Goal: Task Accomplishment & Management: Use online tool/utility

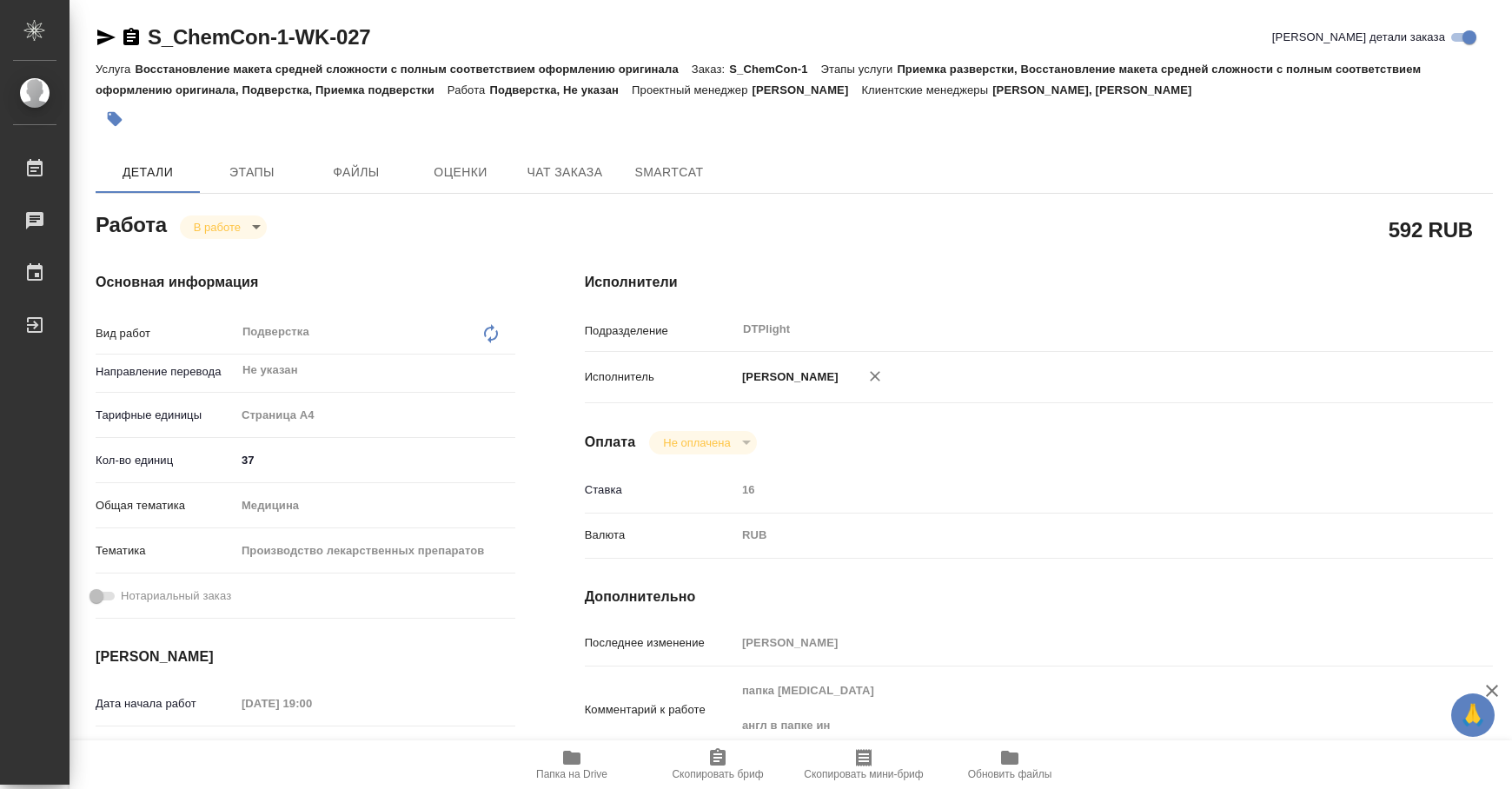
type textarea "x"
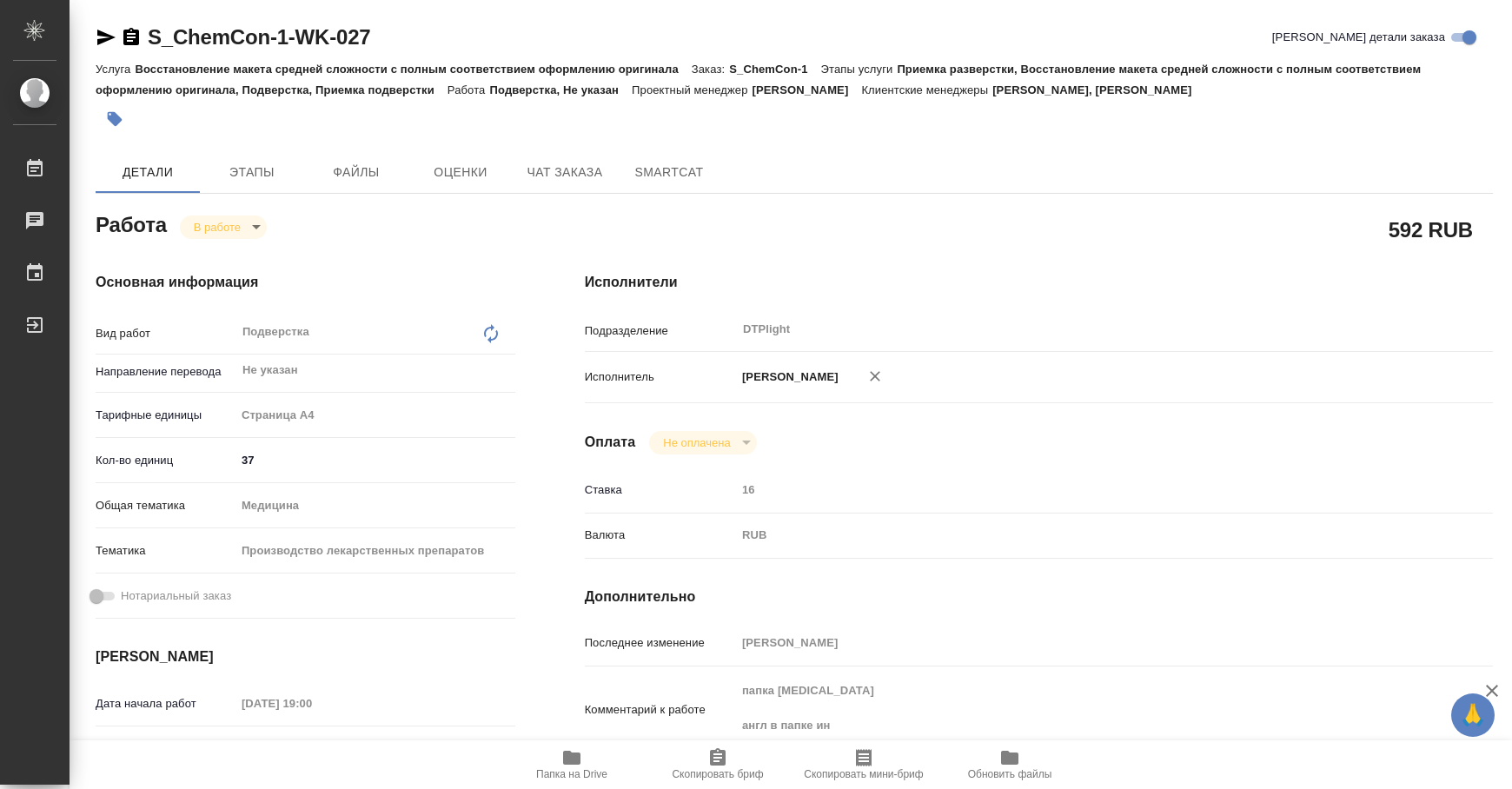
type textarea "x"
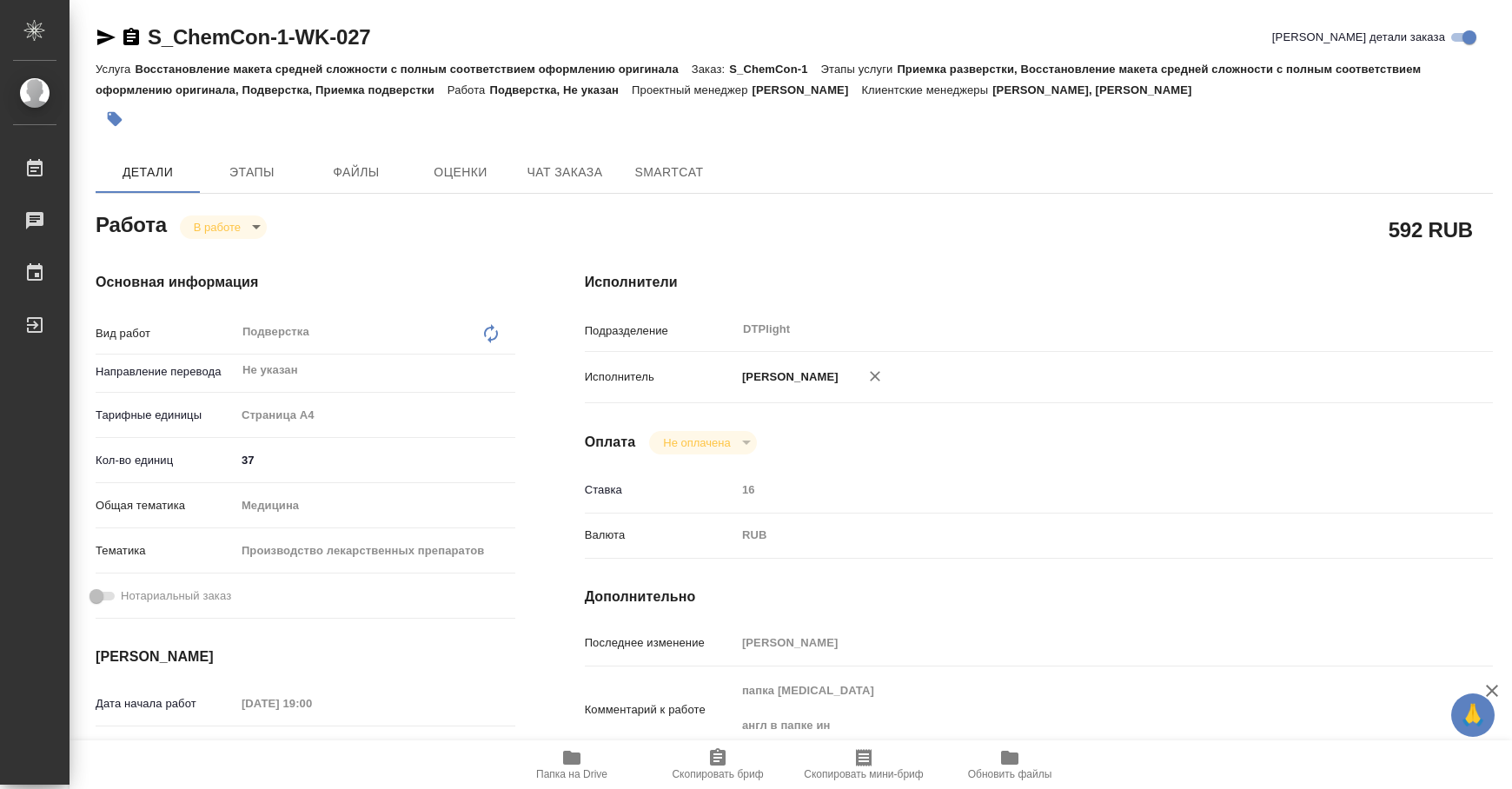
type textarea "x"
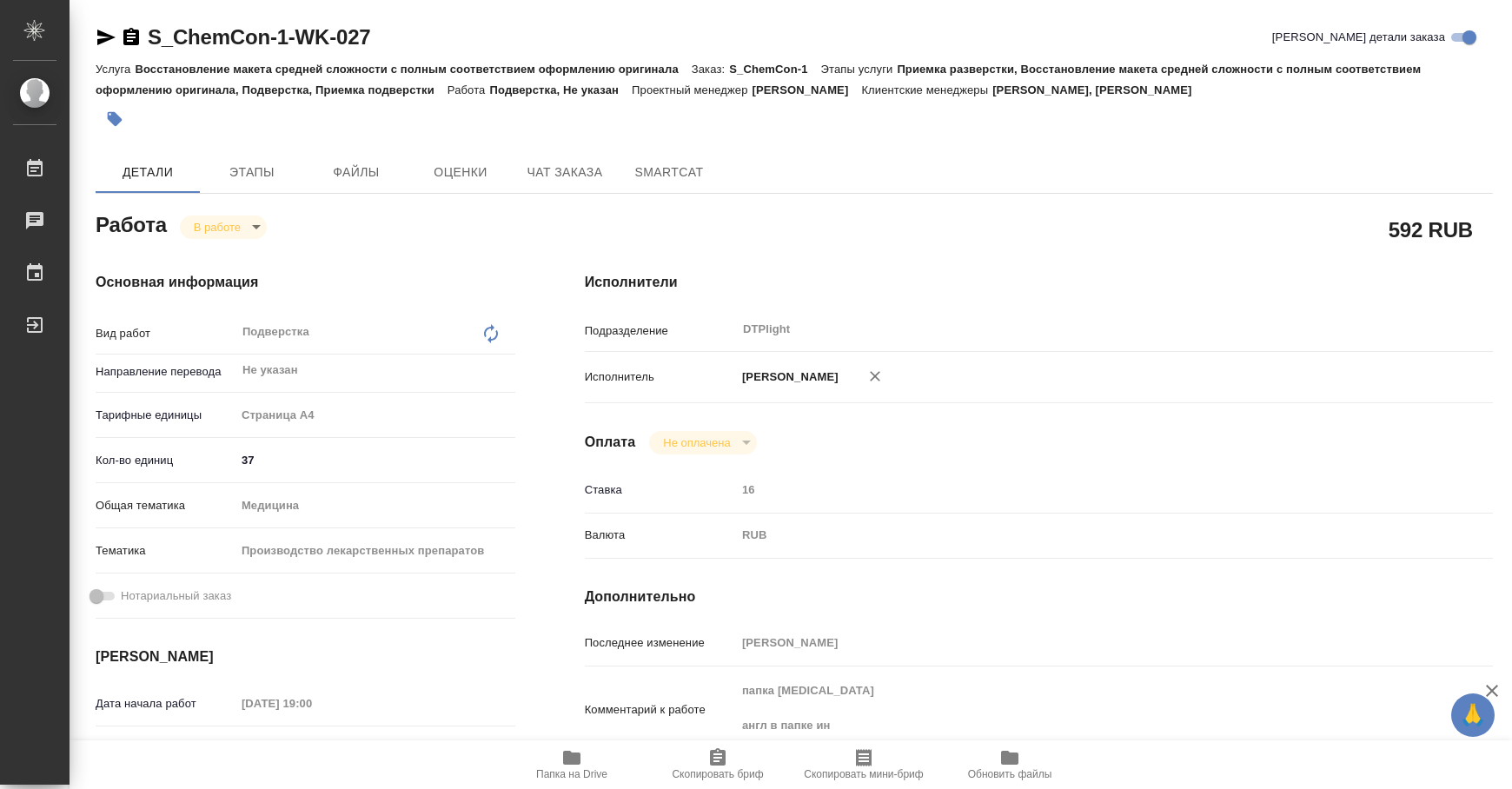
type textarea "x"
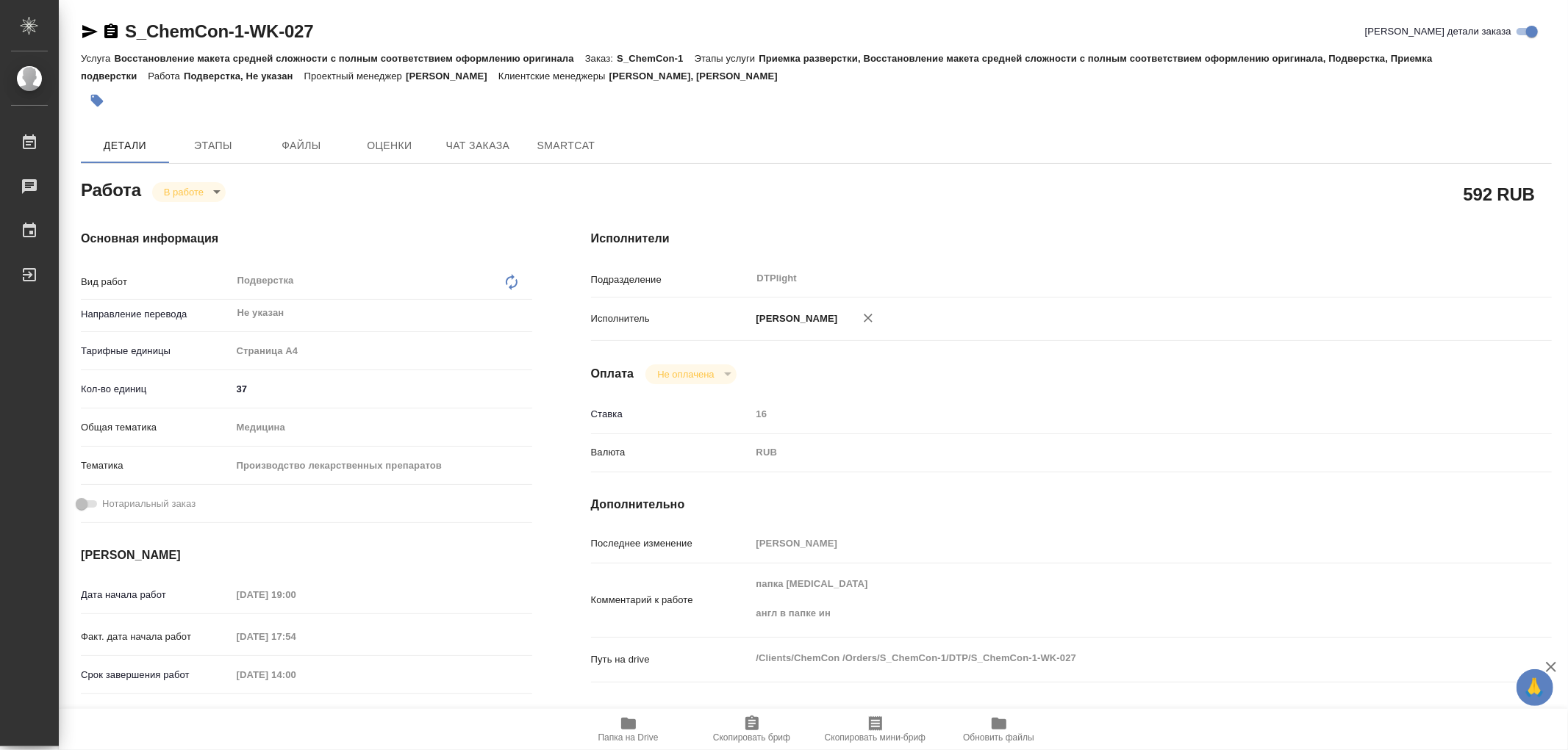
type textarea "x"
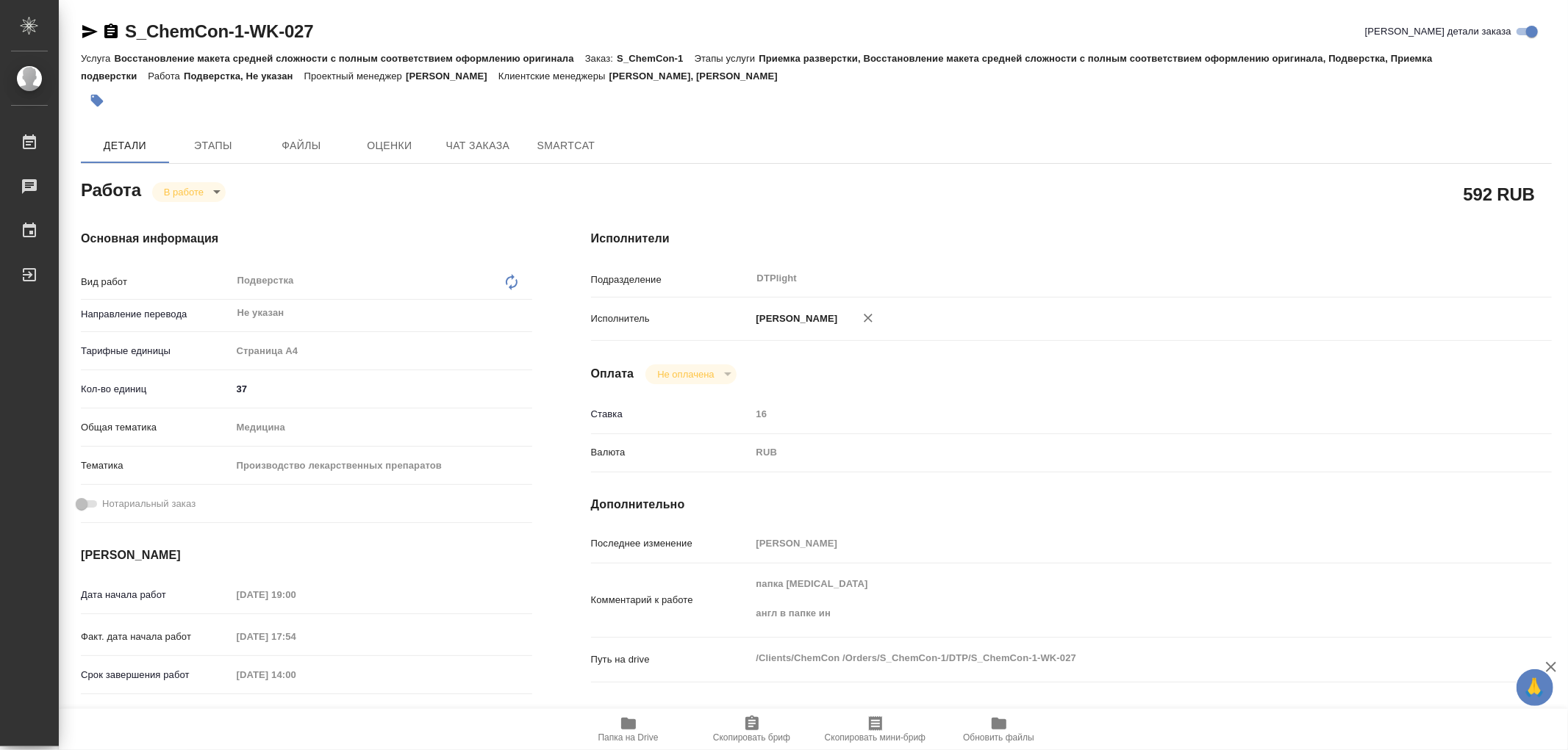
type textarea "x"
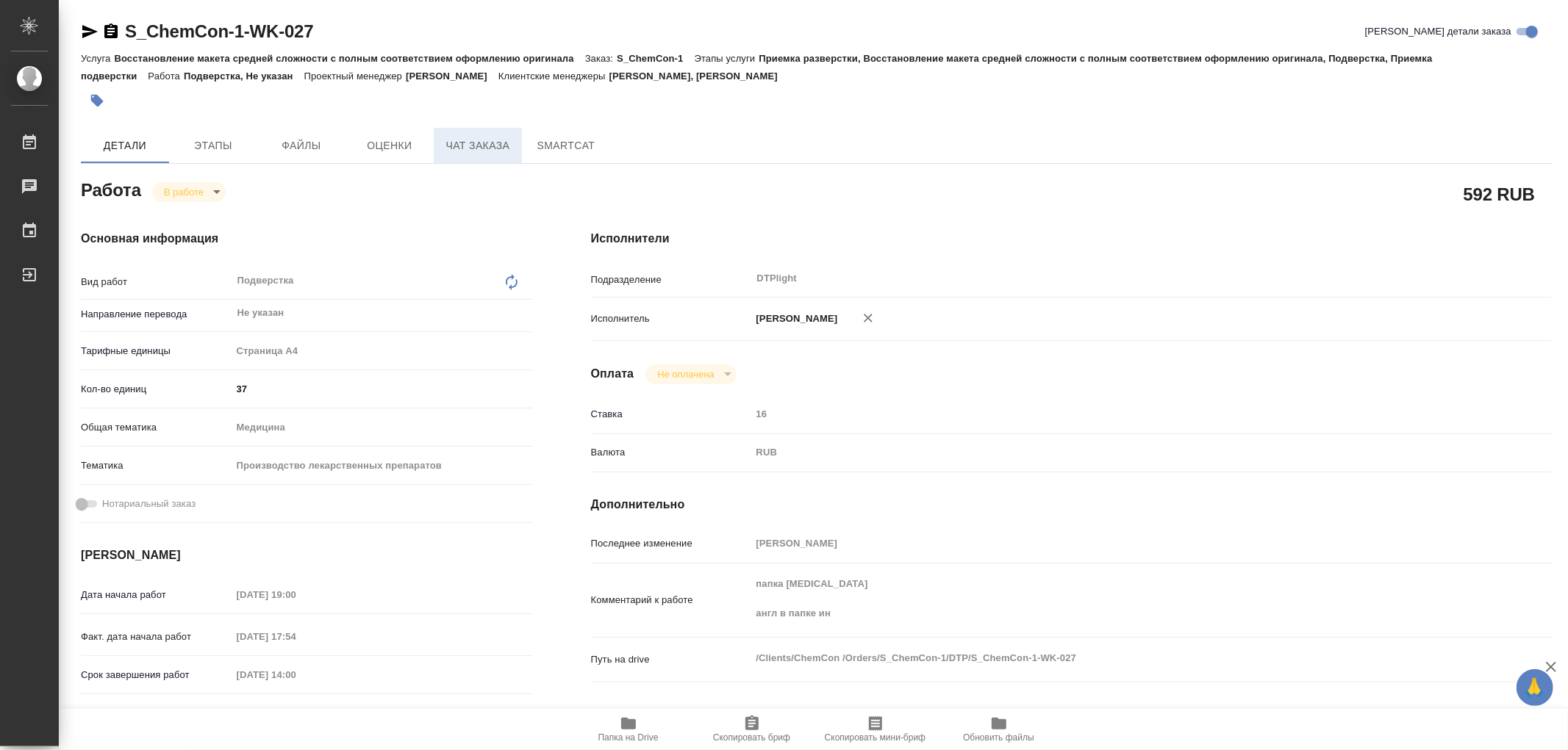
click at [488, 141] on span "Чат заказа" at bounding box center [477, 145] width 70 height 18
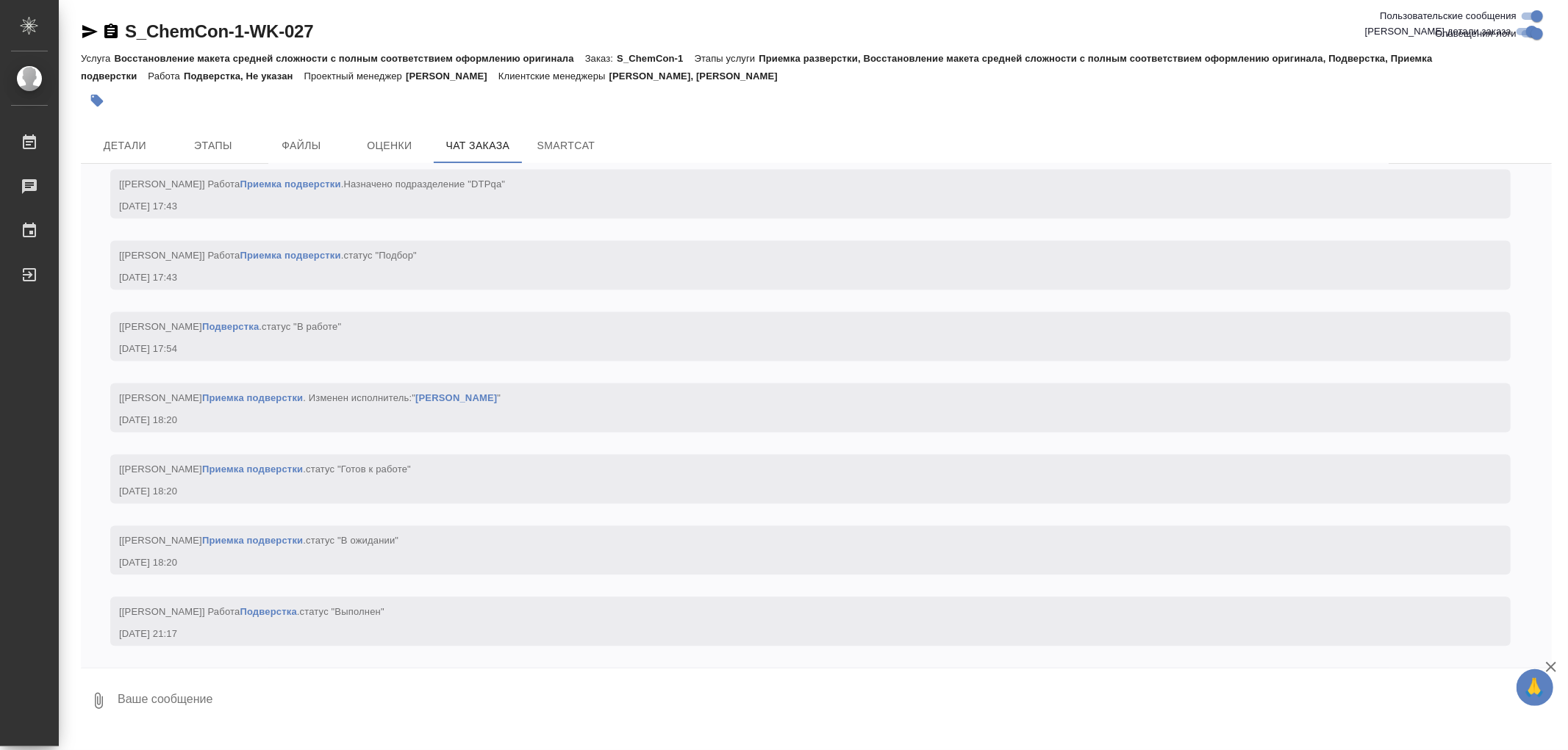
scroll to position [27338, 0]
click at [303, 543] on link "Приемка подверстки" at bounding box center [252, 540] width 101 height 11
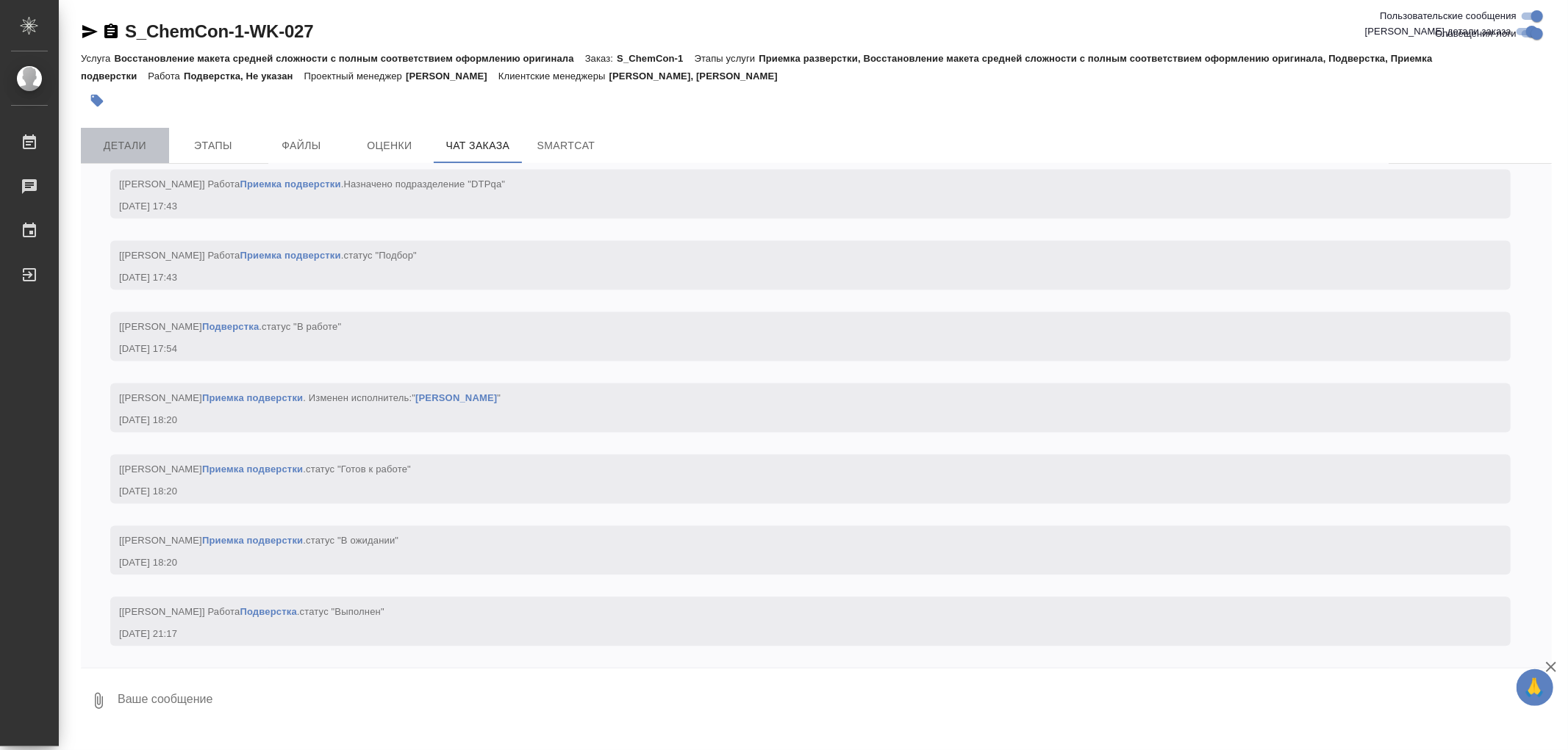
click at [141, 143] on span "Детали" at bounding box center [125, 145] width 70 height 18
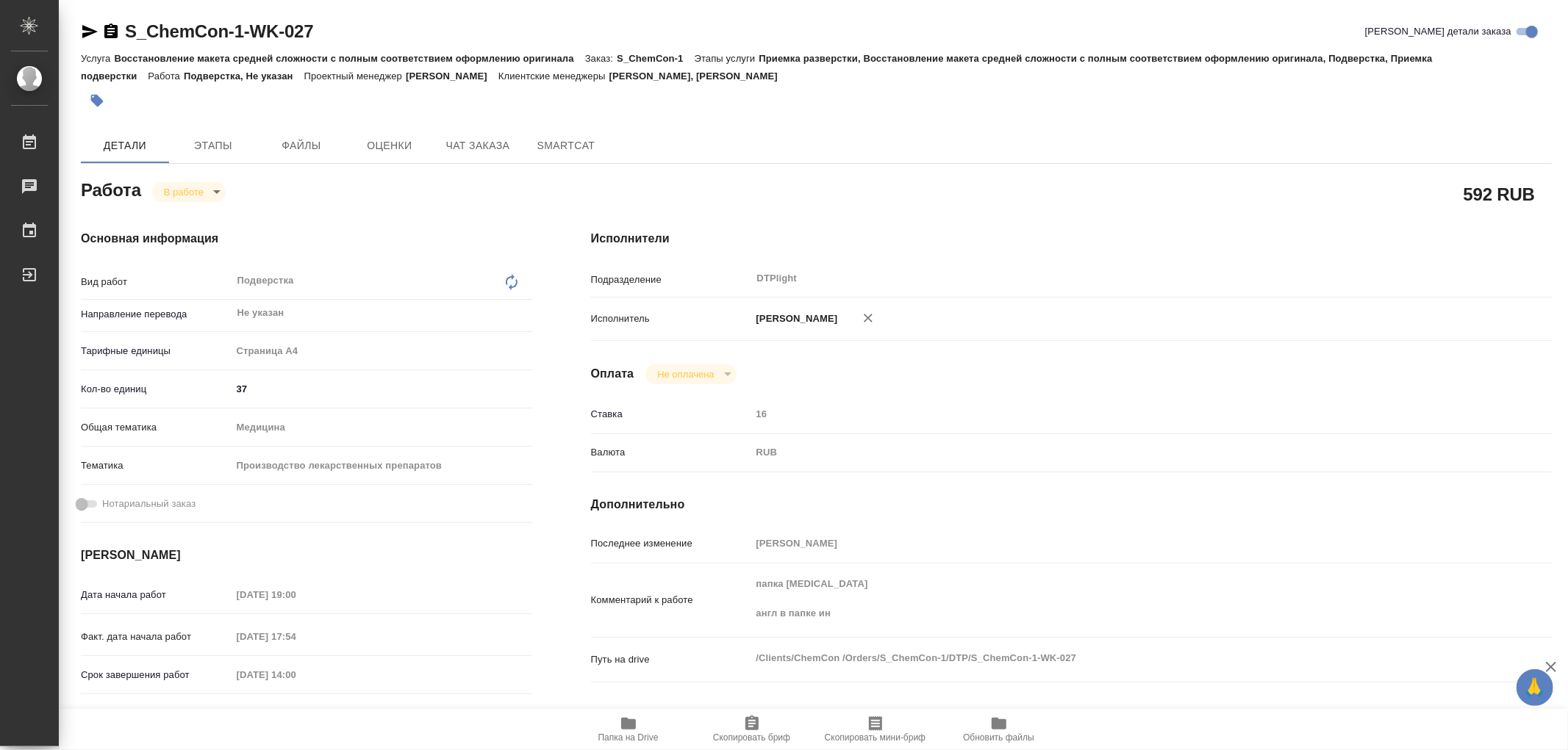
type textarea "x"
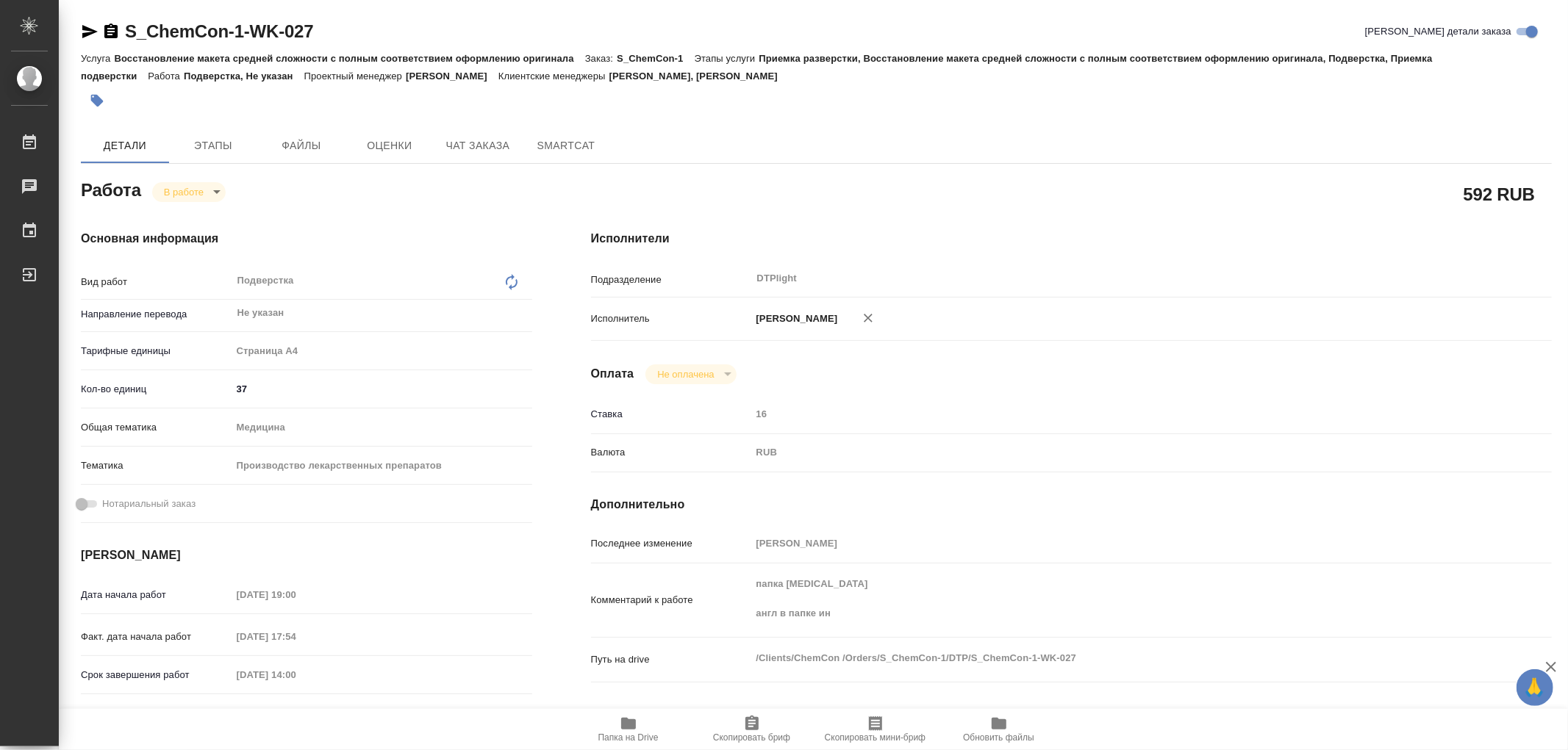
type textarea "x"
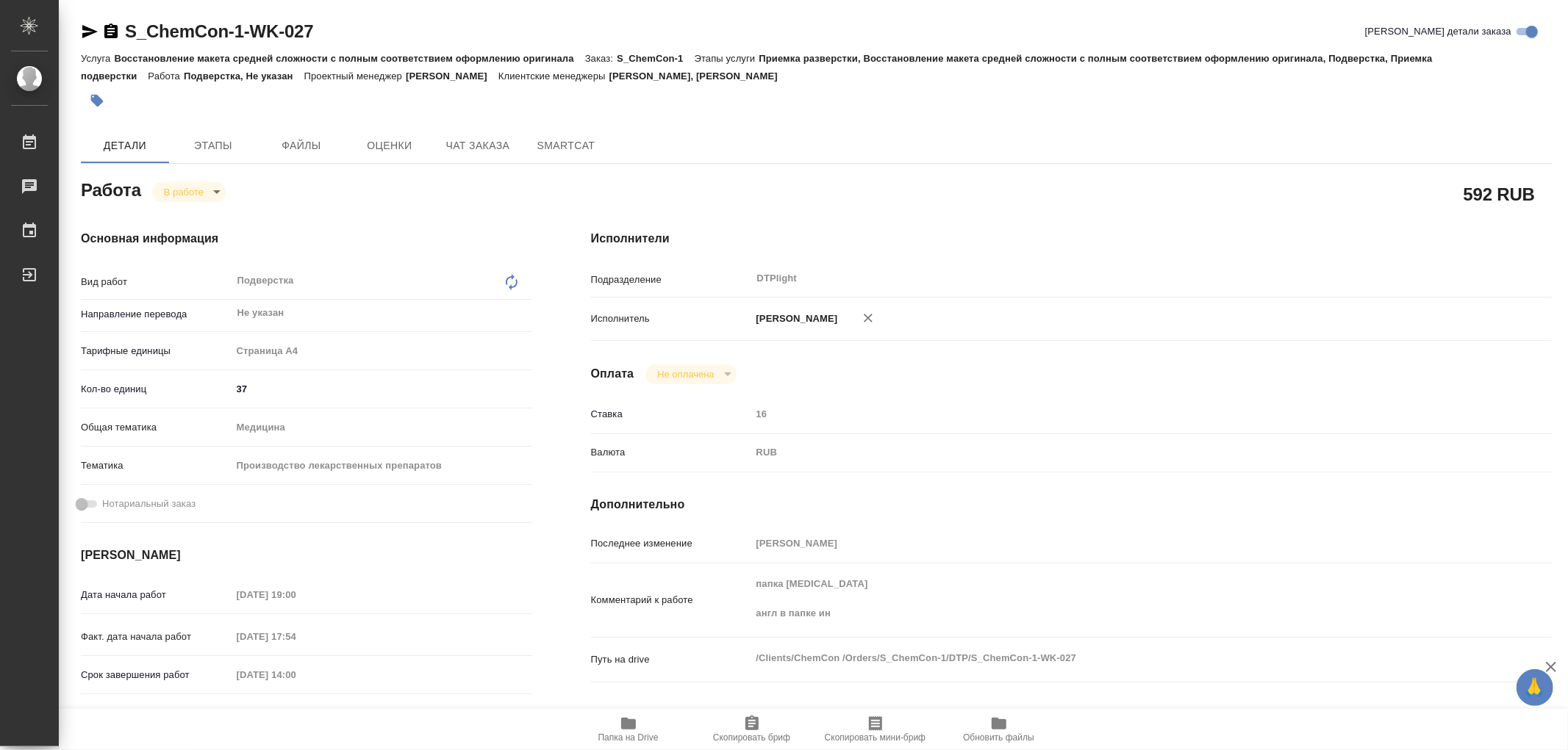
type textarea "x"
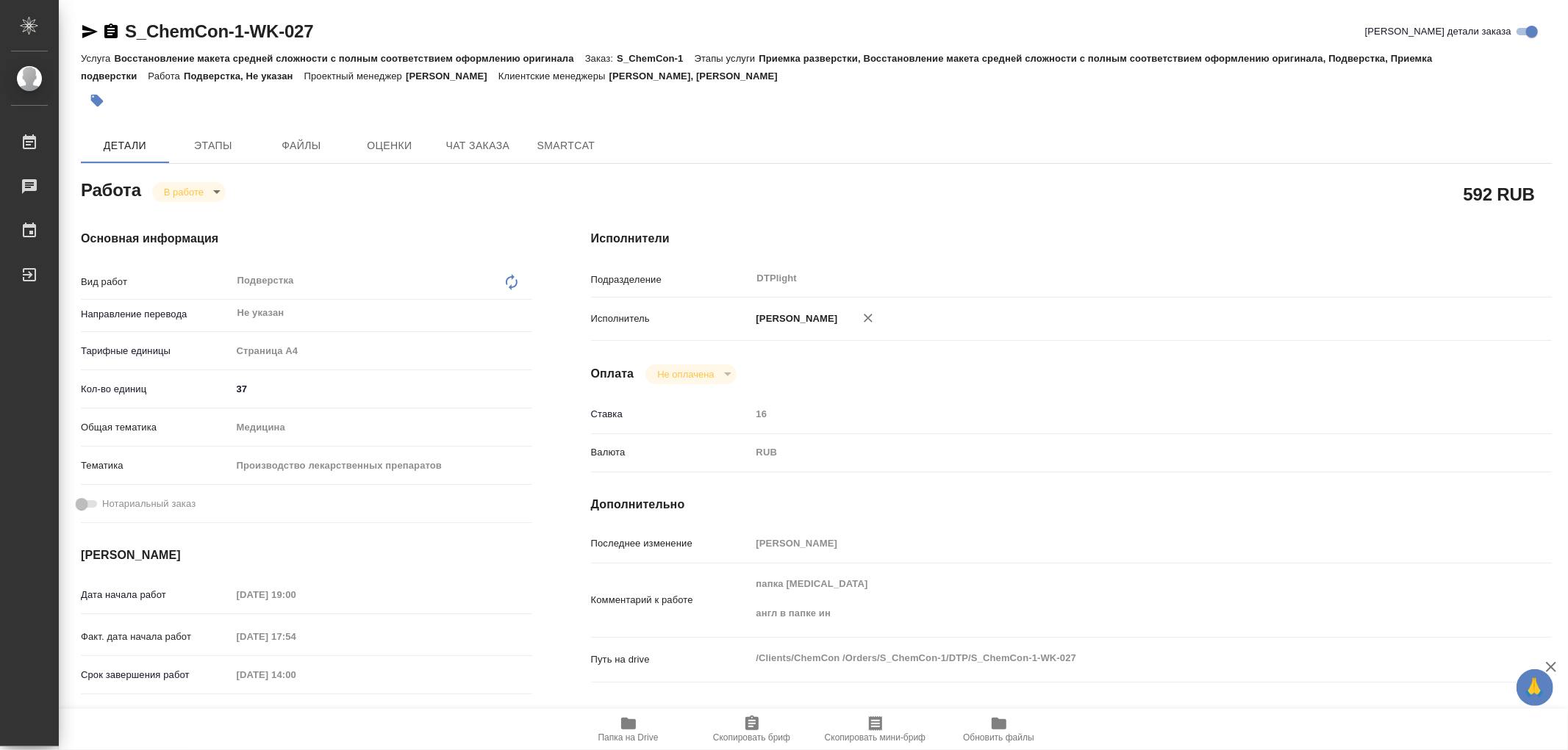
type textarea "x"
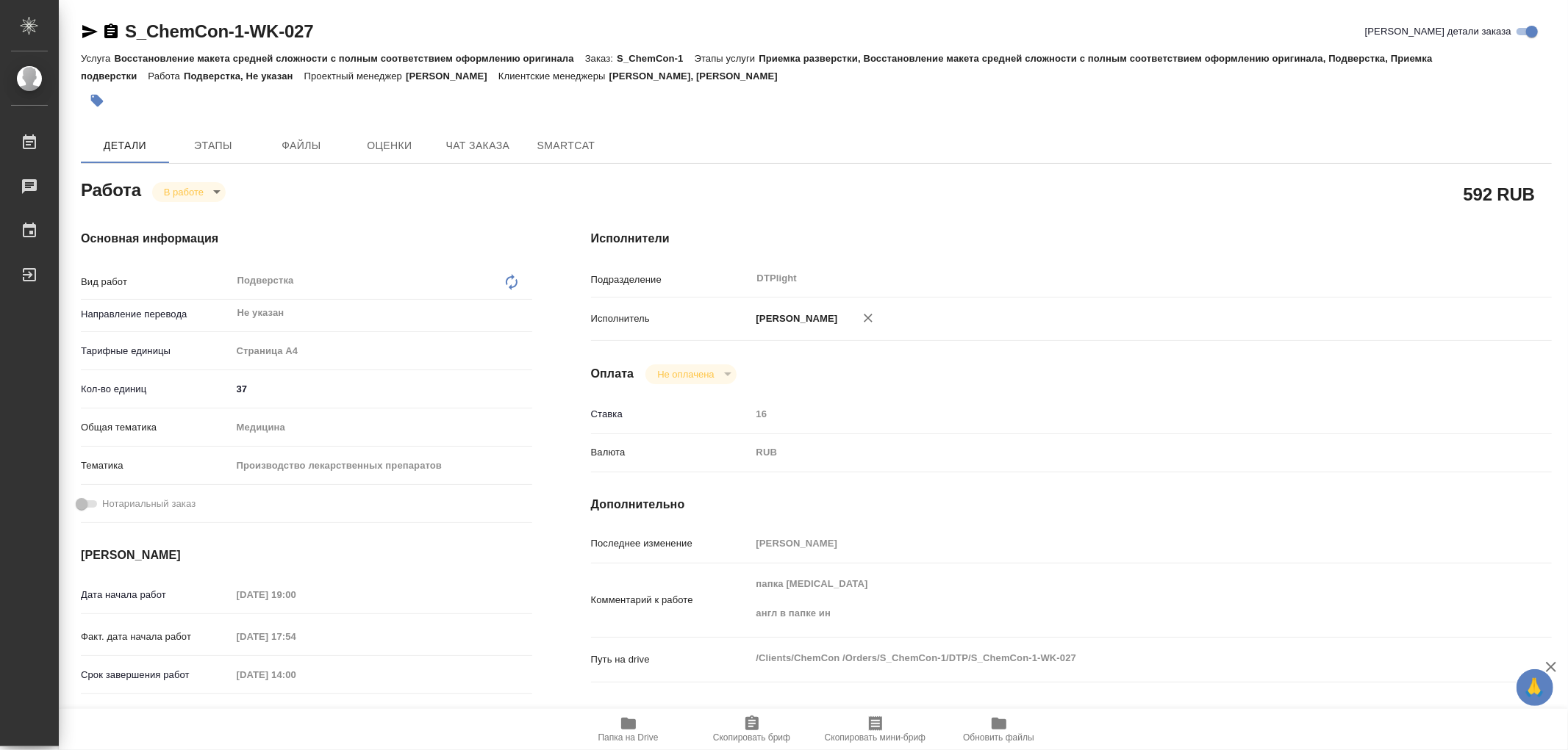
click at [620, 666] on icon "button" at bounding box center [628, 724] width 18 height 18
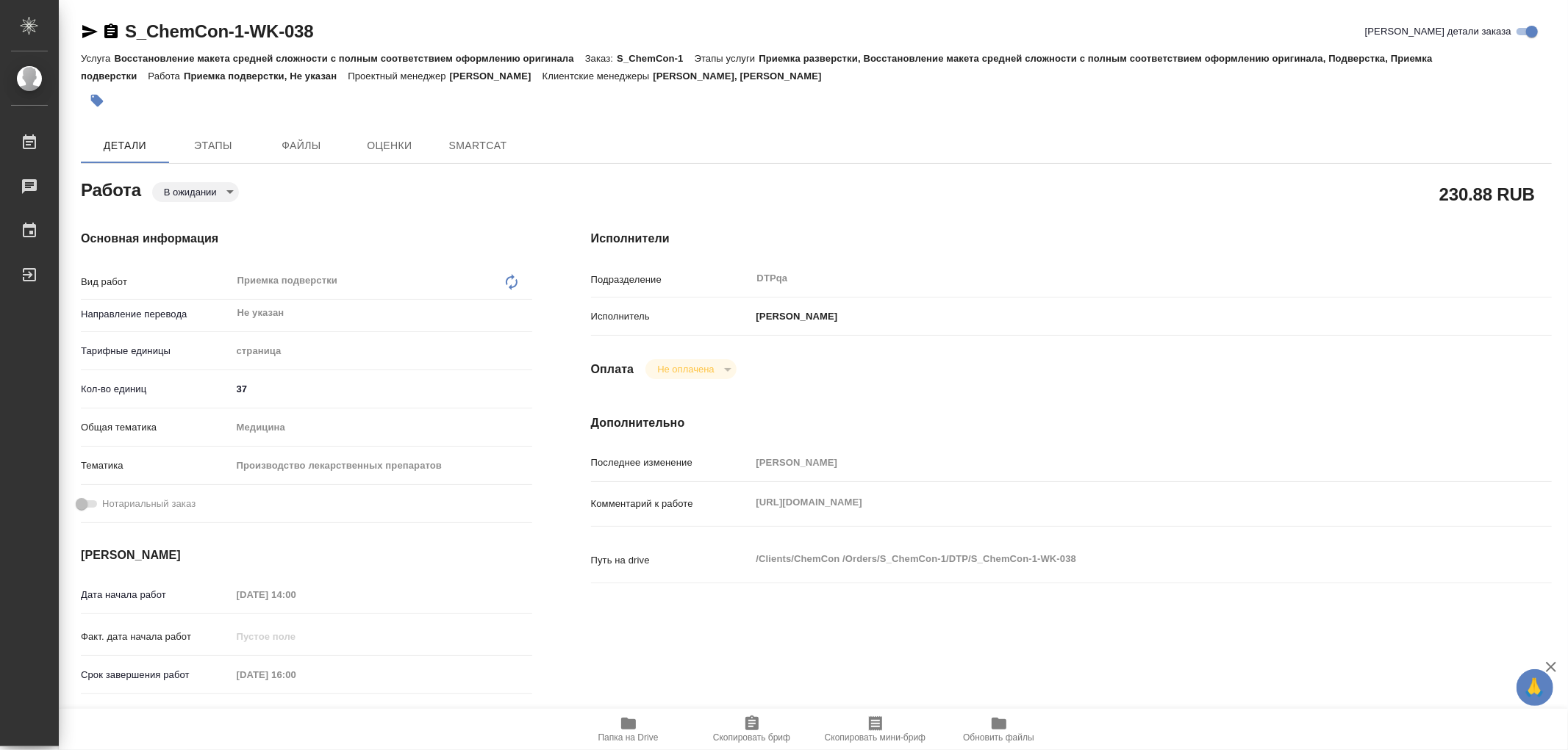
type textarea "x"
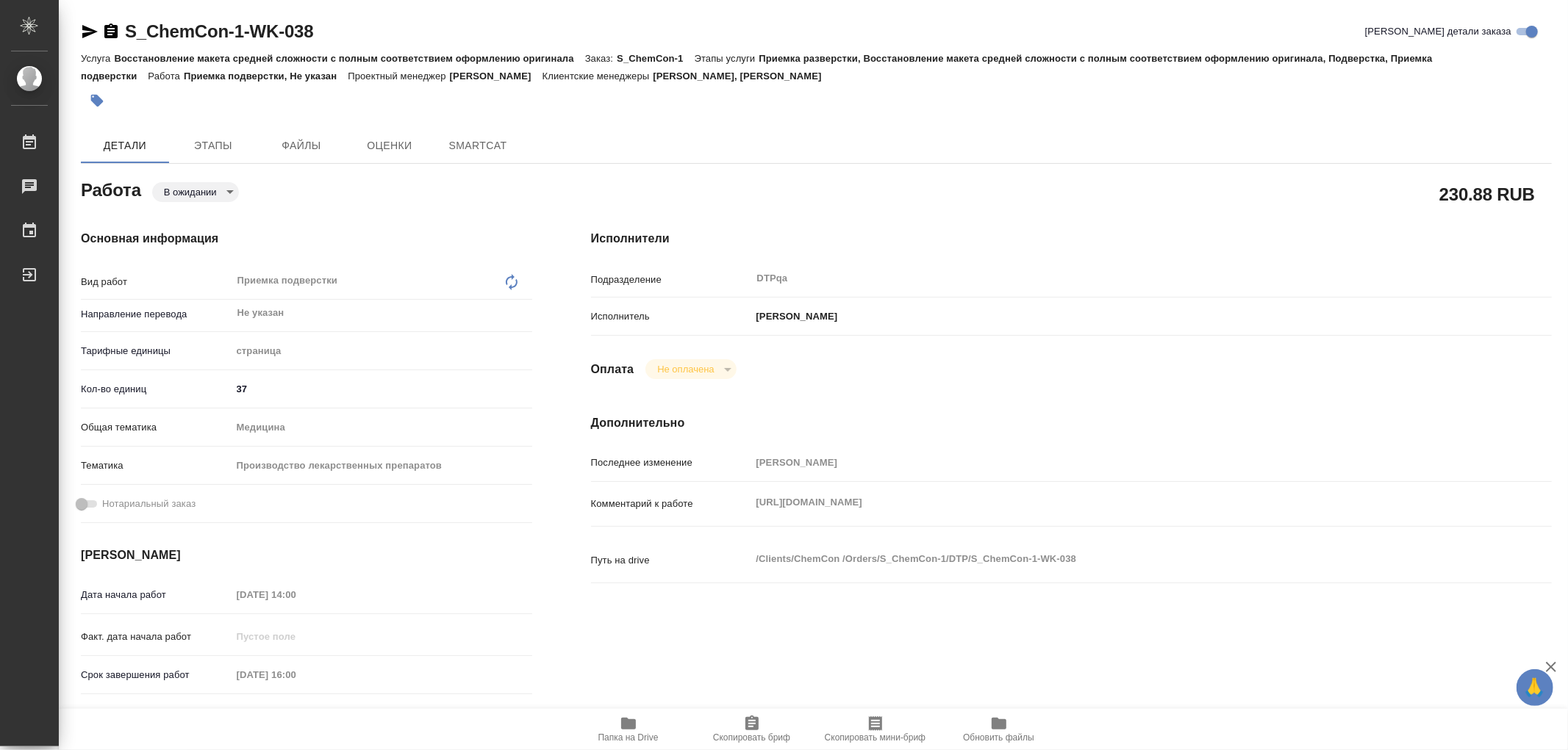
type textarea "x"
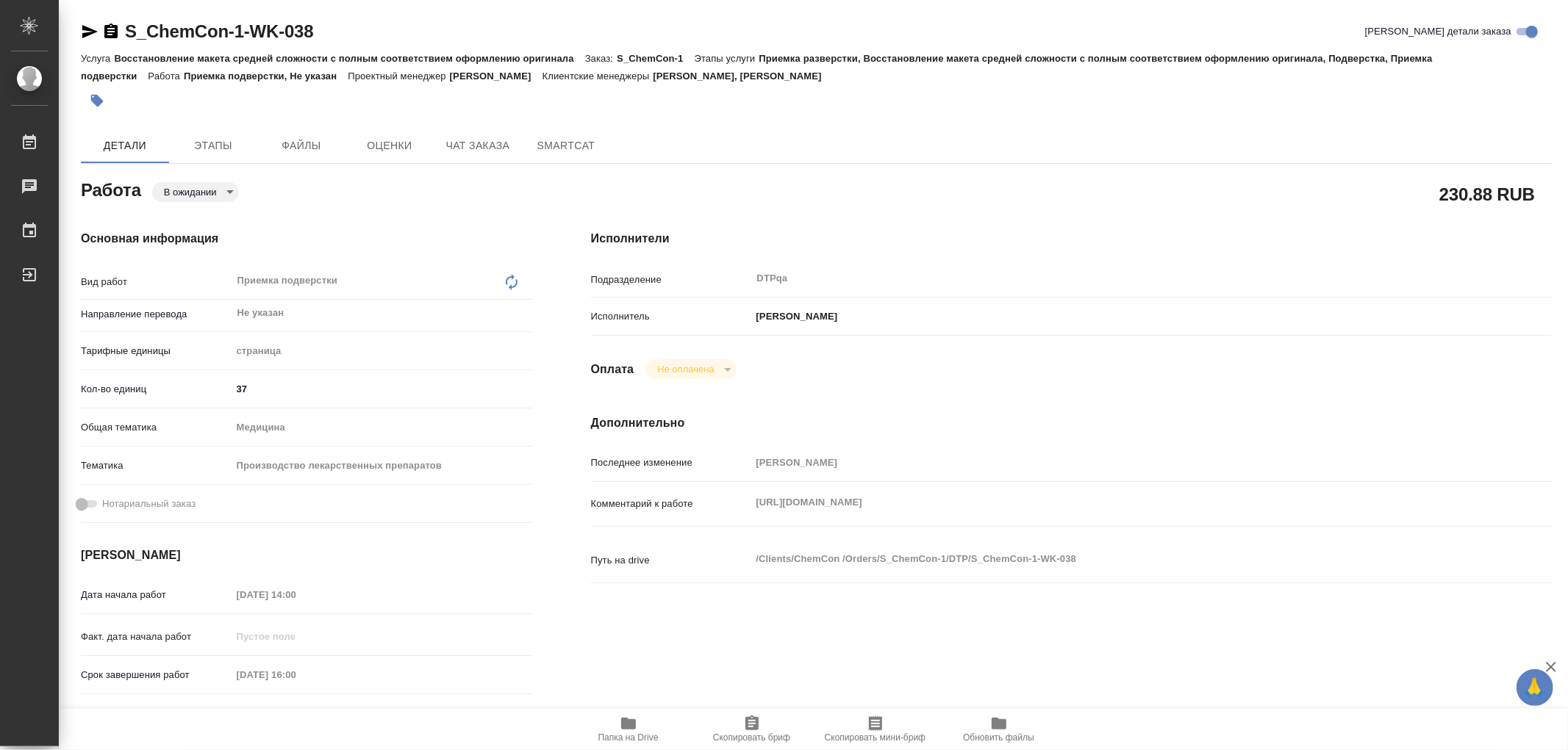
type textarea "x"
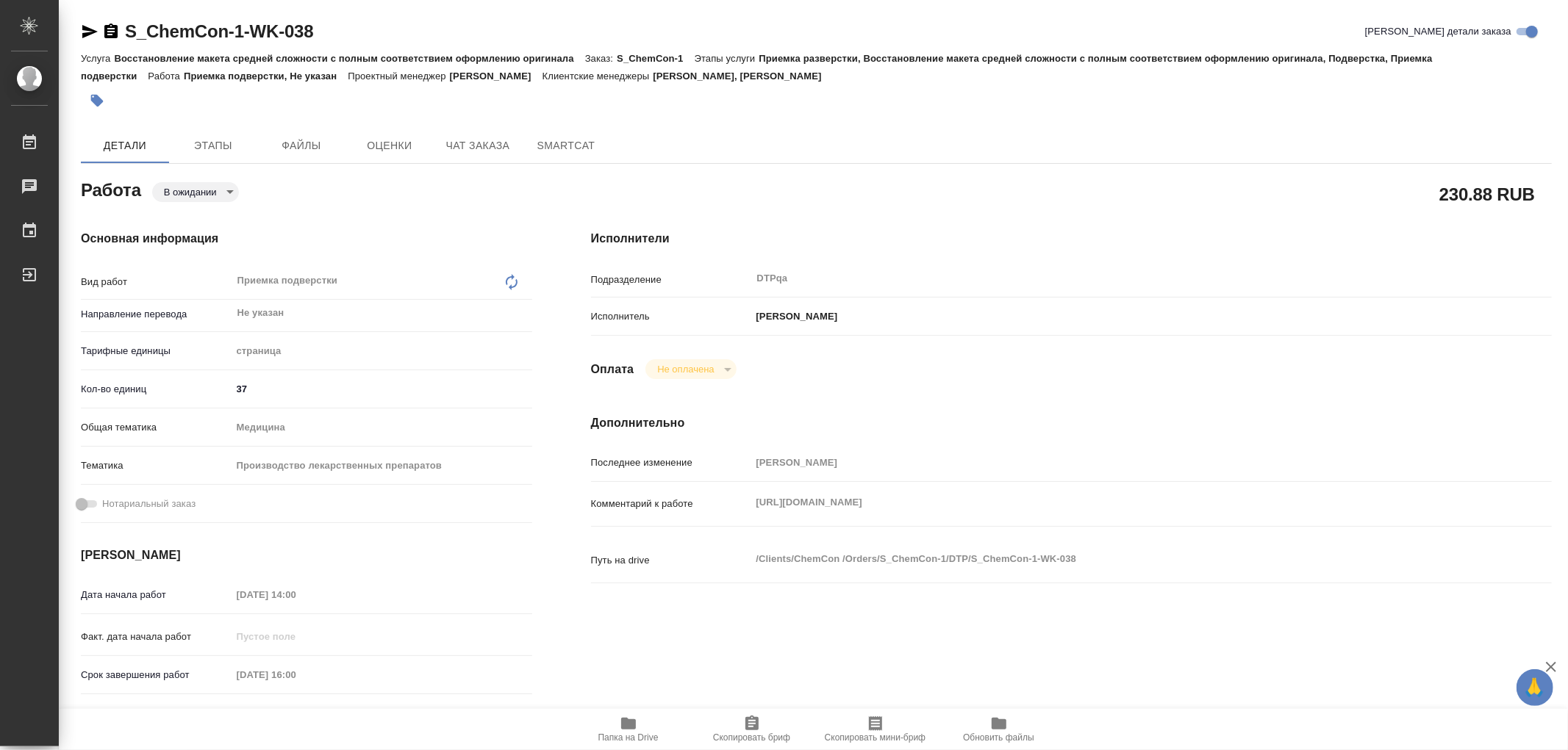
type textarea "x"
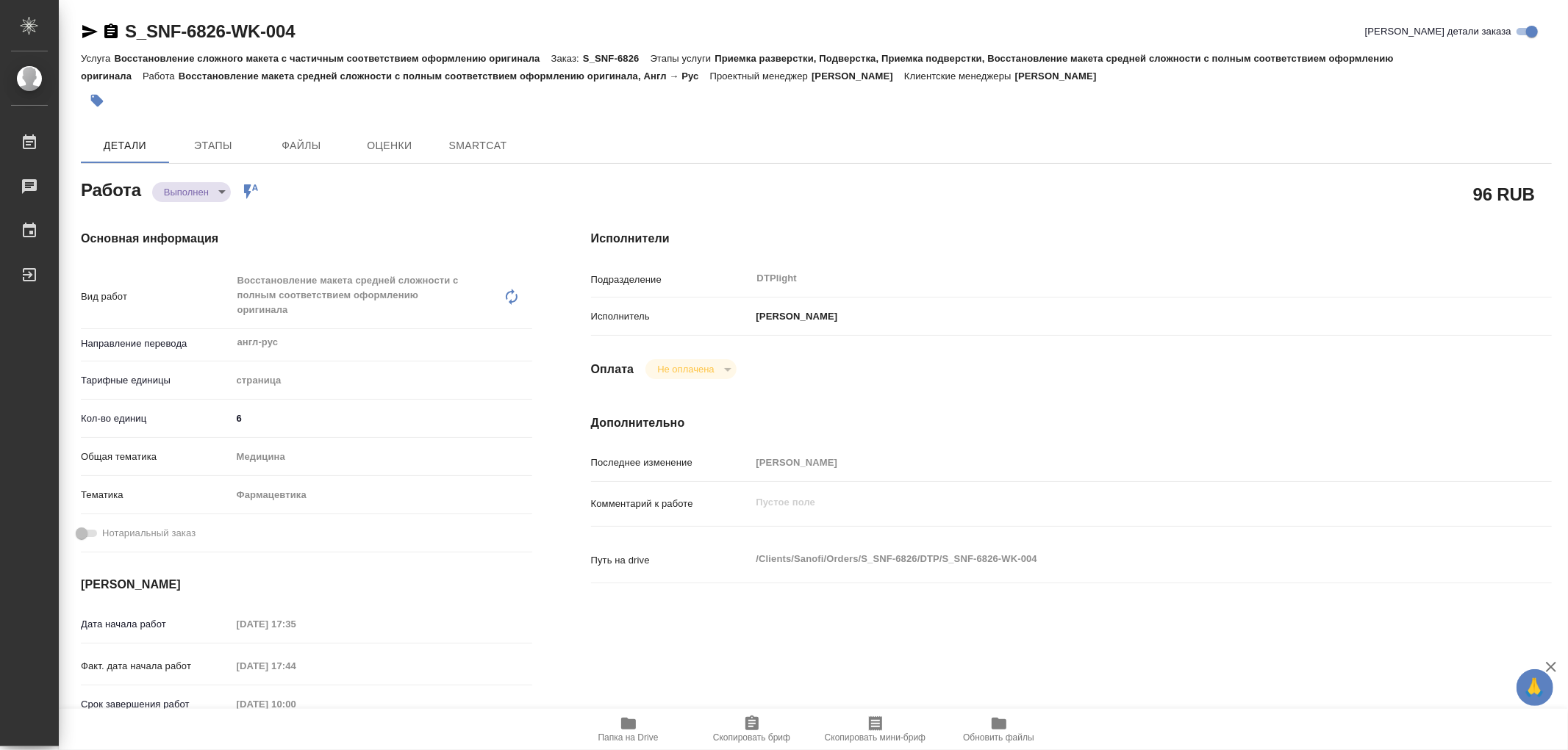
type textarea "x"
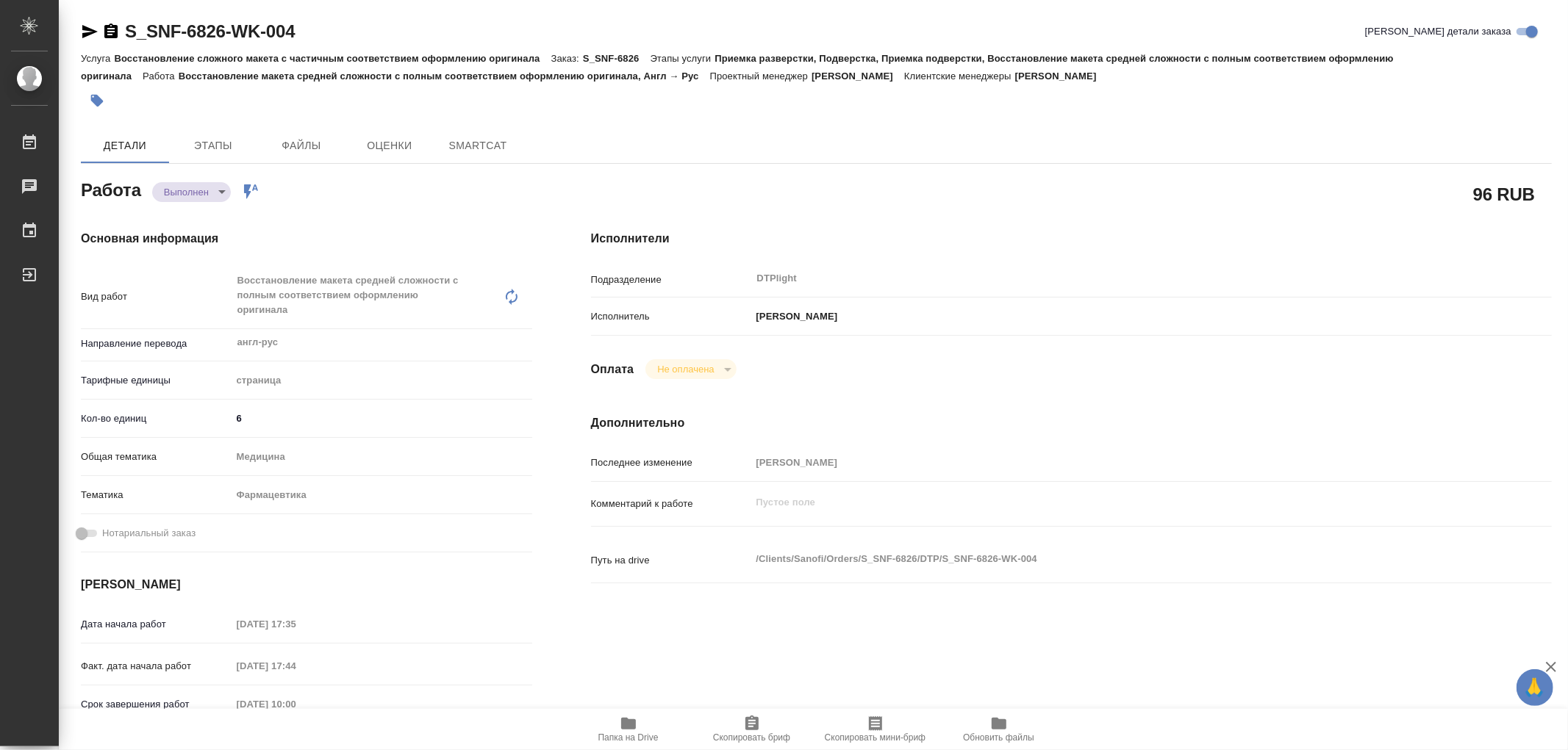
type textarea "x"
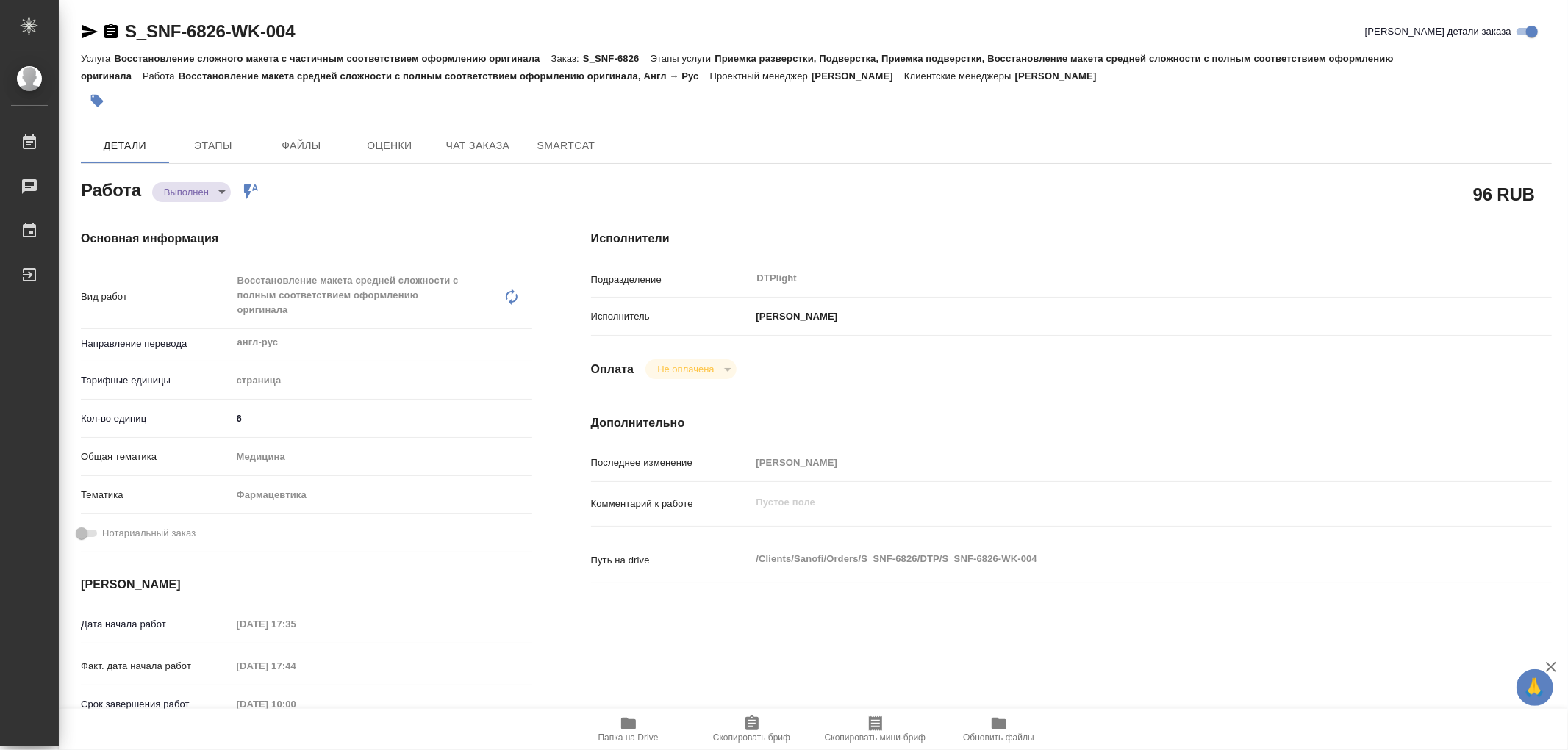
type textarea "x"
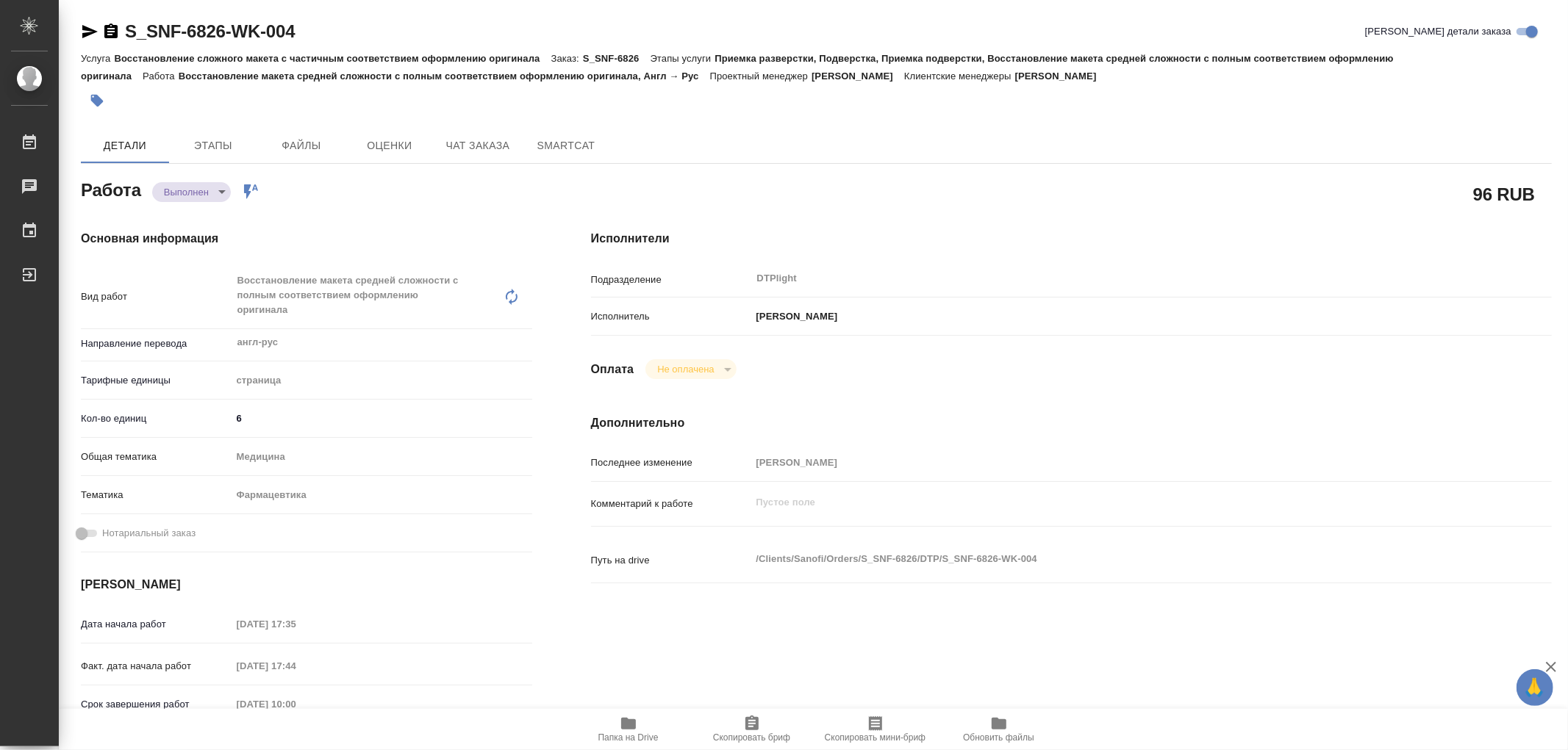
type textarea "x"
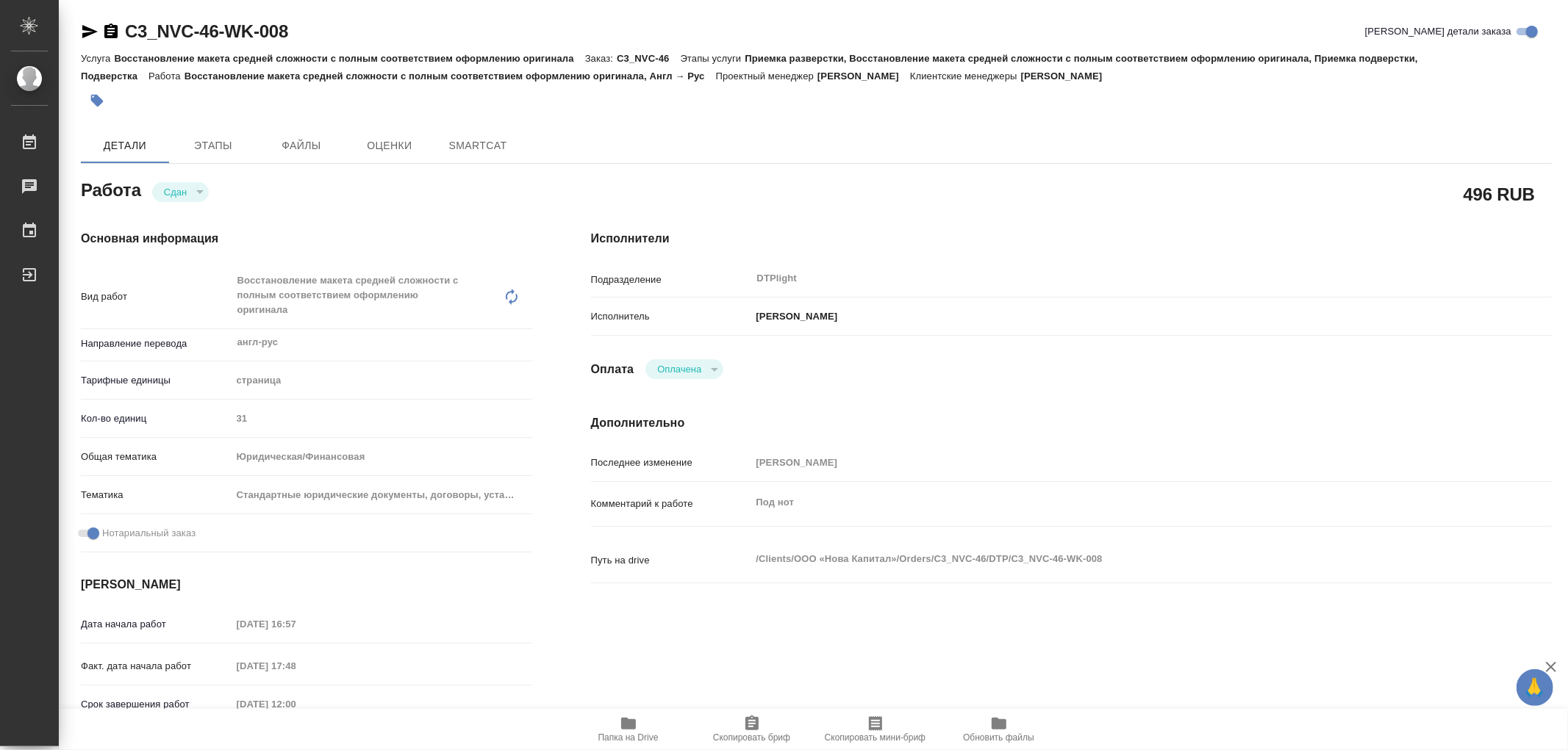
type textarea "x"
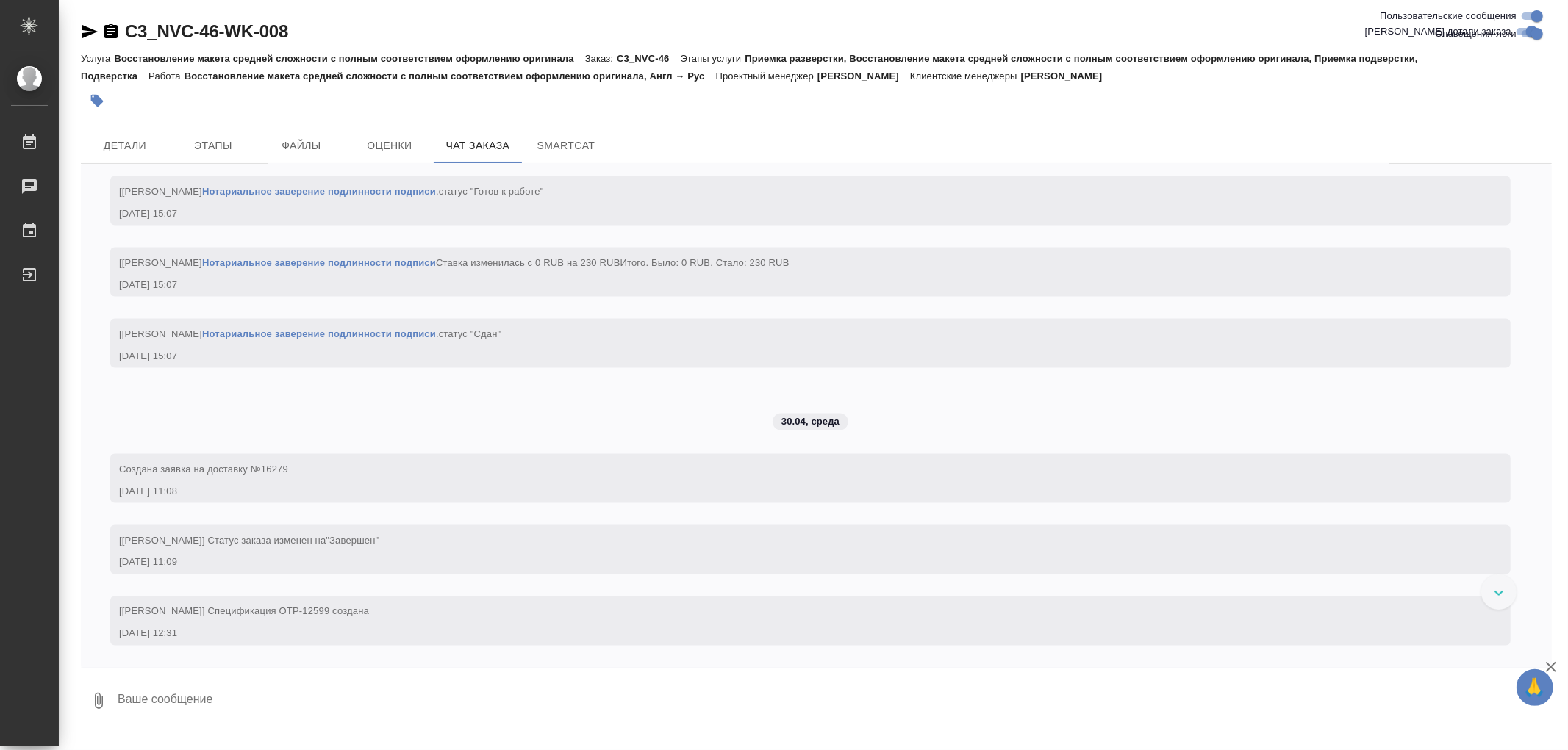
scroll to position [6783, 0]
click at [136, 147] on span "Детали" at bounding box center [125, 145] width 70 height 18
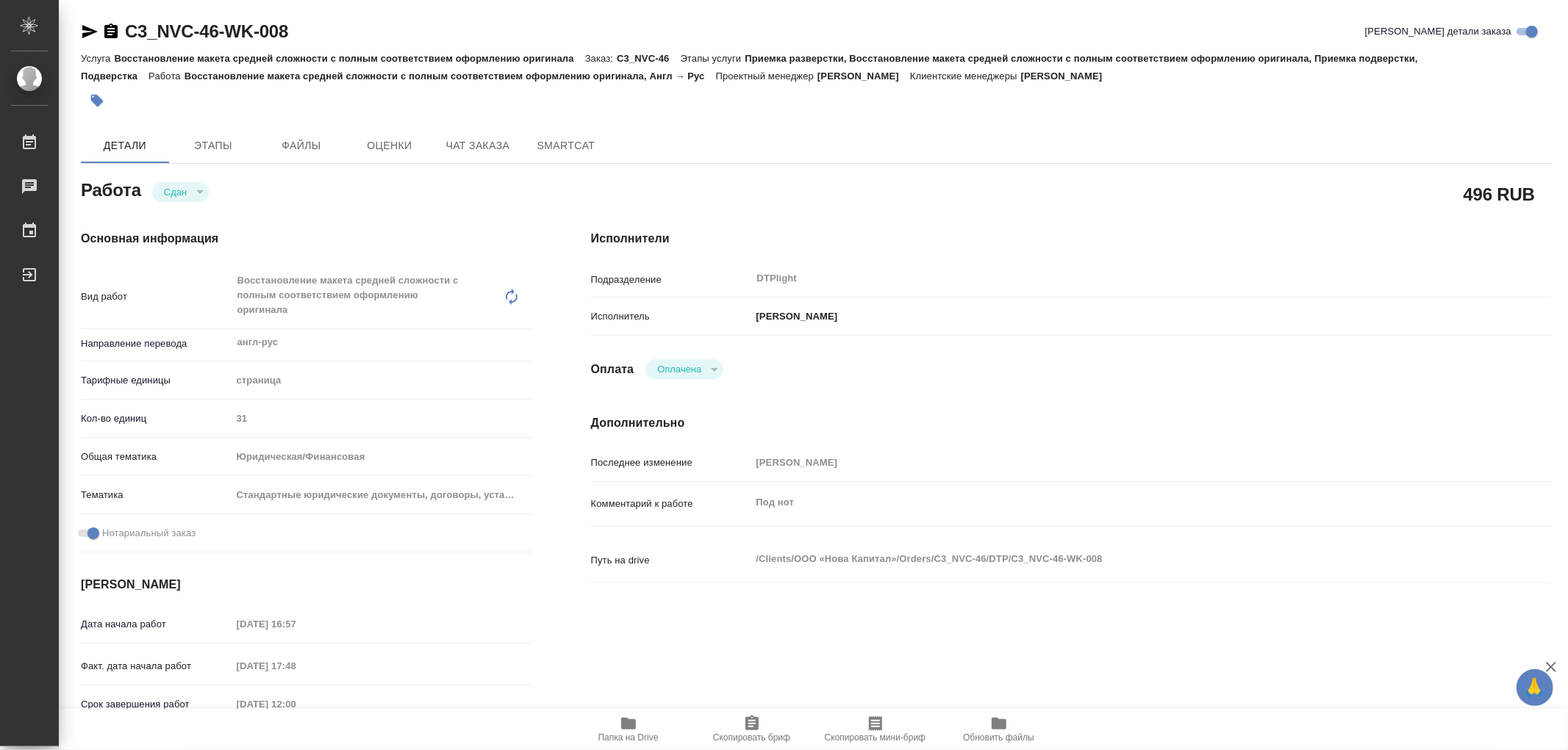
type textarea "x"
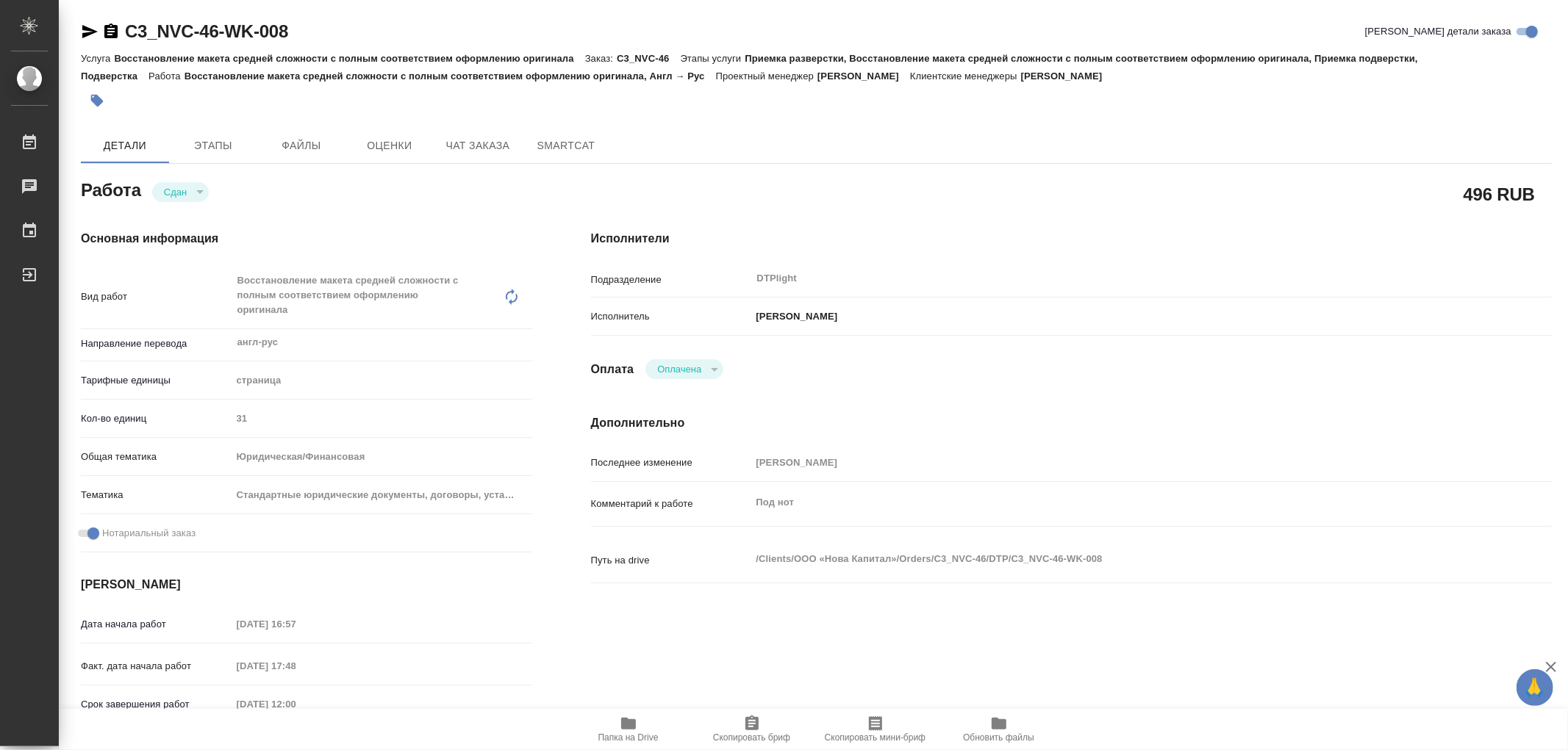
type textarea "x"
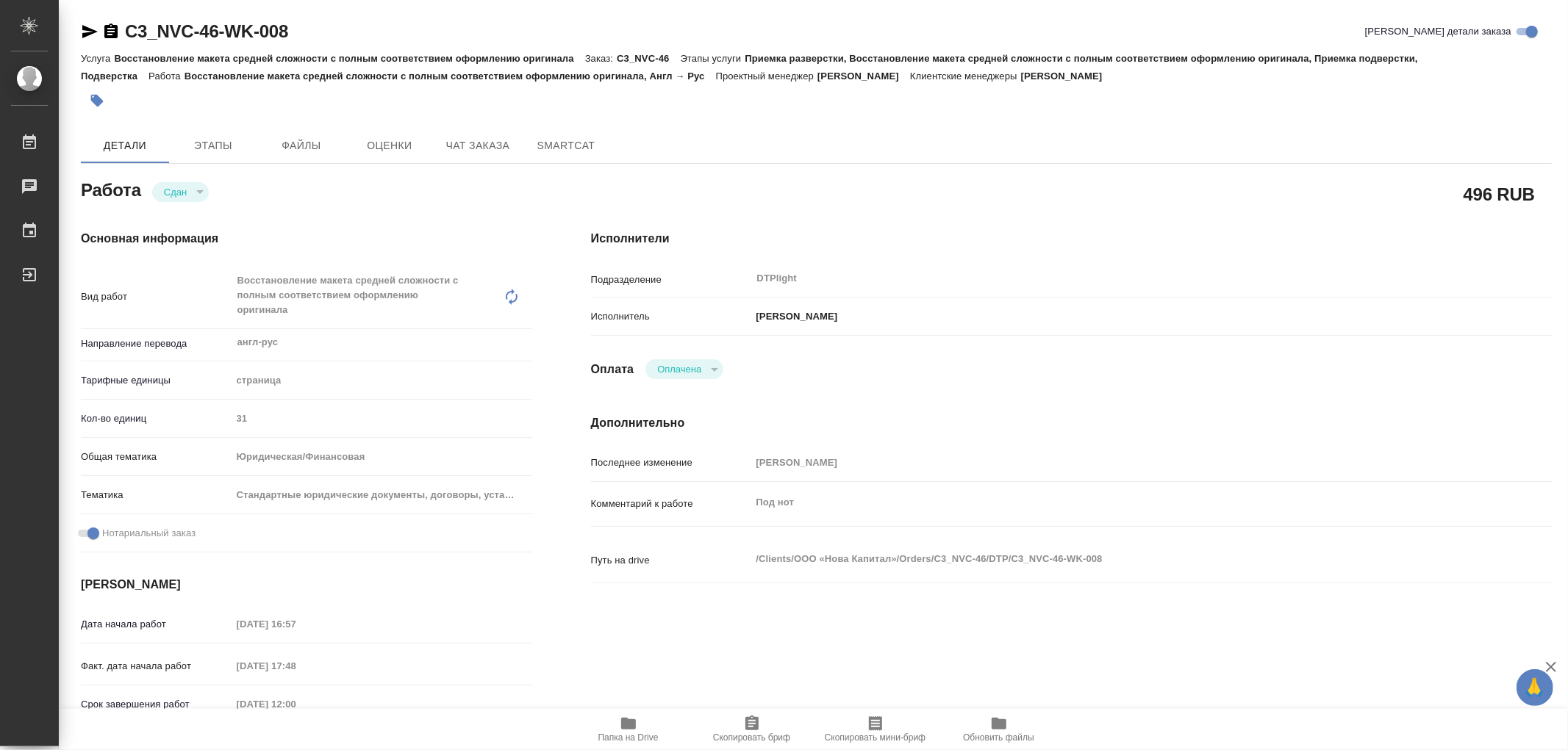
type textarea "x"
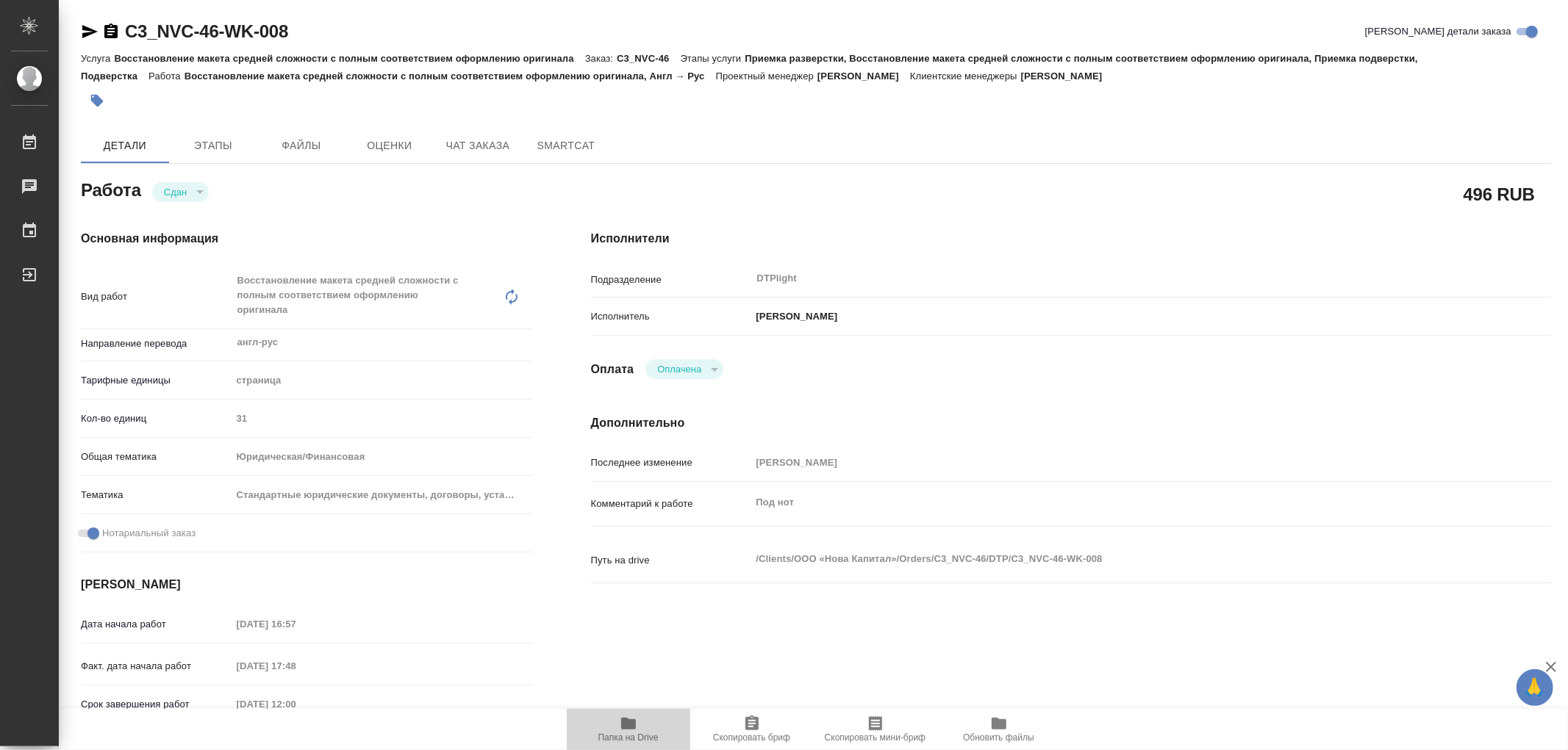
click at [632, 732] on span "Папка на Drive" at bounding box center [628, 737] width 61 height 10
